Goal: Task Accomplishment & Management: Manage account settings

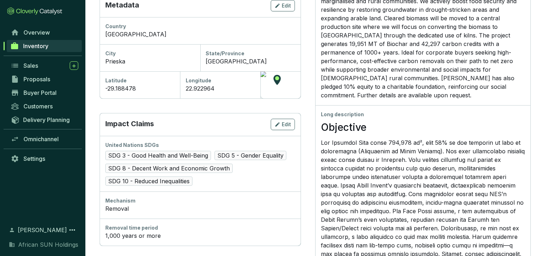
scroll to position [258, 0]
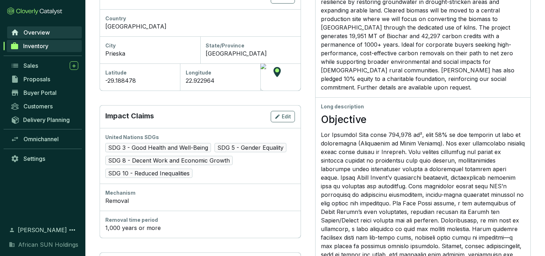
click at [44, 30] on span "Overview" at bounding box center [36, 32] width 26 height 7
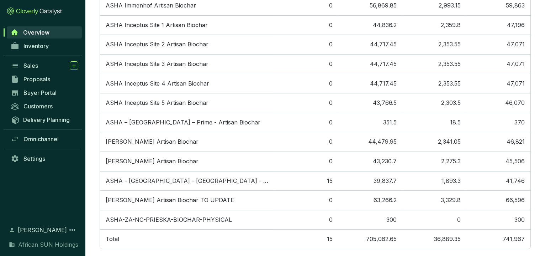
scroll to position [398, 0]
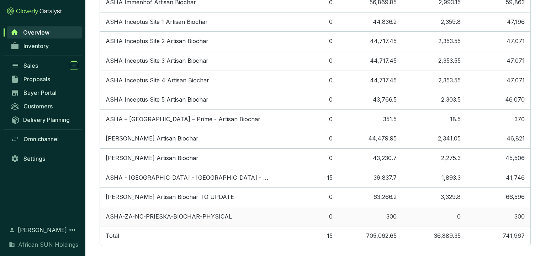
click at [176, 210] on td "ASHA-ZA-NC-PRIESKA-BIOCHAR-PHYSICAL" at bounding box center [187, 216] width 174 height 20
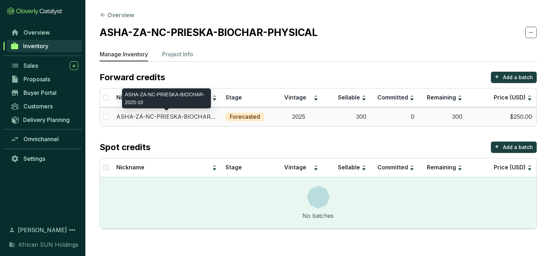
click at [189, 118] on p "ASHA-ZA-NC-PRIESKA-BIOCHAR-2025-10" at bounding box center [166, 117] width 101 height 8
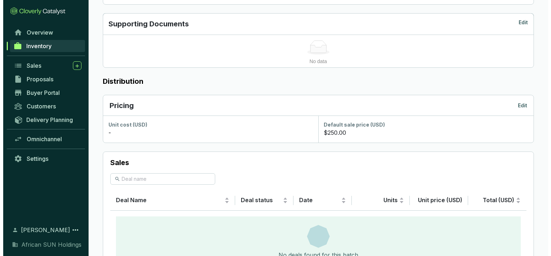
scroll to position [347, 0]
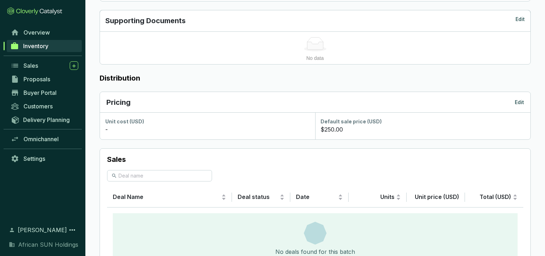
click at [522, 104] on p "Edit" at bounding box center [519, 102] width 9 height 7
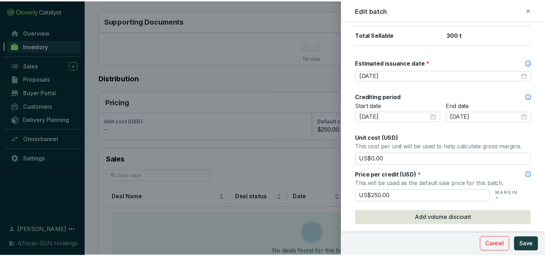
scroll to position [196, 0]
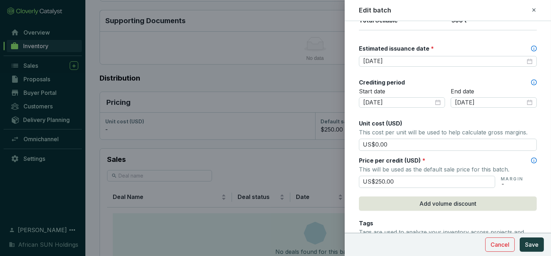
drag, startPoint x: 398, startPoint y: 178, endPoint x: 353, endPoint y: 174, distance: 45.3
click at [353, 174] on form "Batch name * This is the internal name that will be used throughout Catalyst. A…" at bounding box center [448, 137] width 206 height 606
type input "US$150.00"
click at [529, 246] on span "Save" at bounding box center [532, 244] width 14 height 9
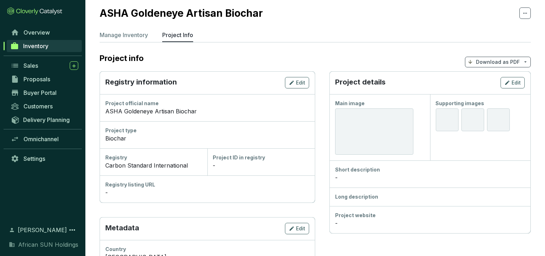
scroll to position [20, 0]
